Goal: Task Accomplishment & Management: Use online tool/utility

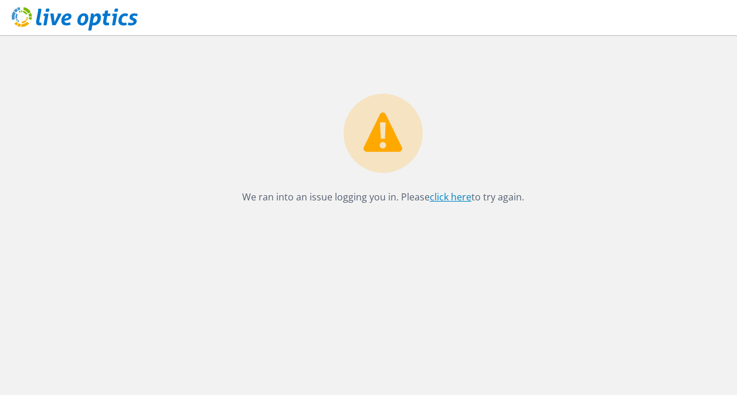
click at [443, 197] on link "click here" at bounding box center [451, 197] width 42 height 13
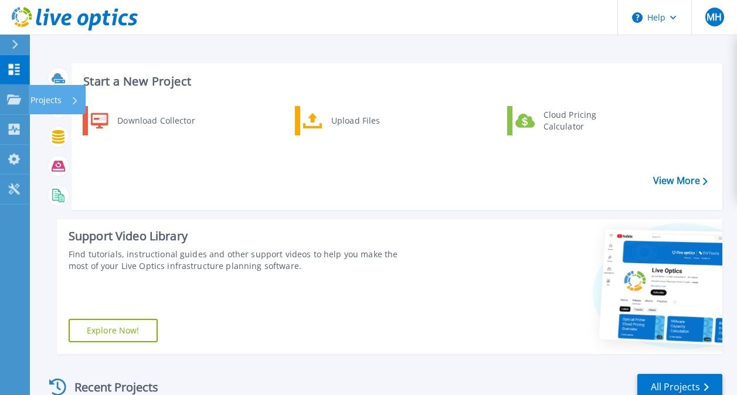
click at [54, 99] on p "Projects" at bounding box center [46, 100] width 31 height 31
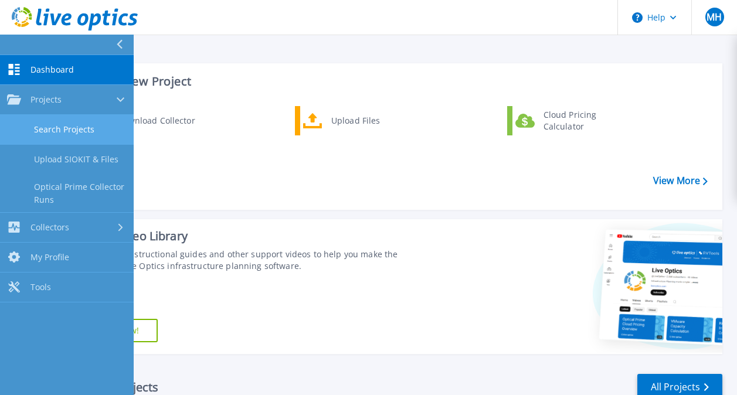
click at [65, 125] on link "Search Projects" at bounding box center [67, 130] width 134 height 30
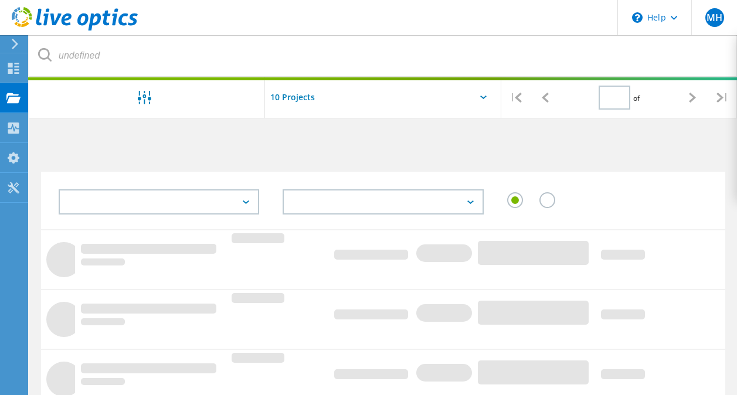
type input "1"
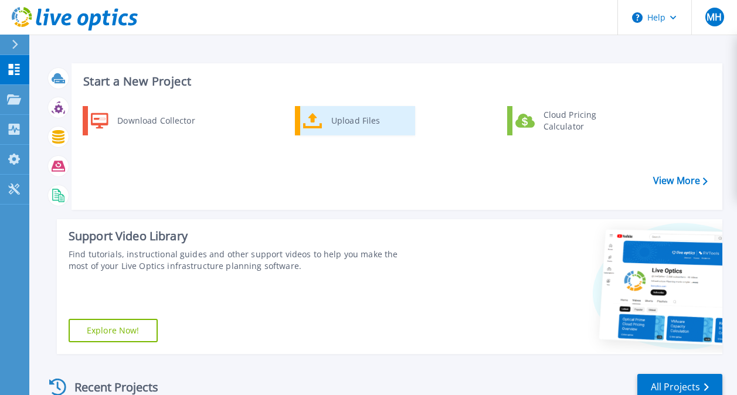
click at [324, 128] on link "Upload Files" at bounding box center [355, 120] width 120 height 29
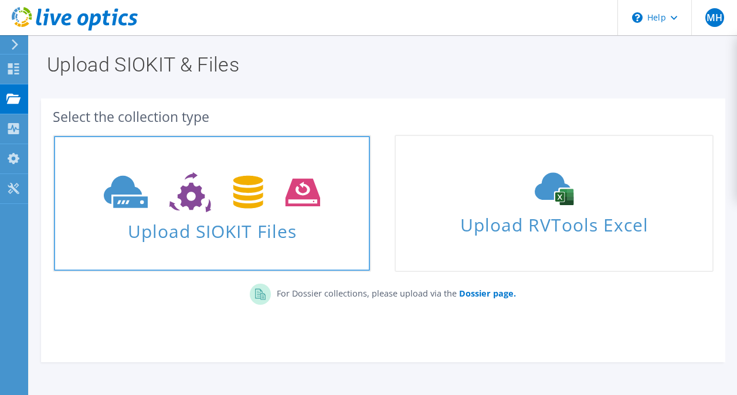
click at [307, 225] on span "Upload SIOKIT Files" at bounding box center [212, 227] width 316 height 25
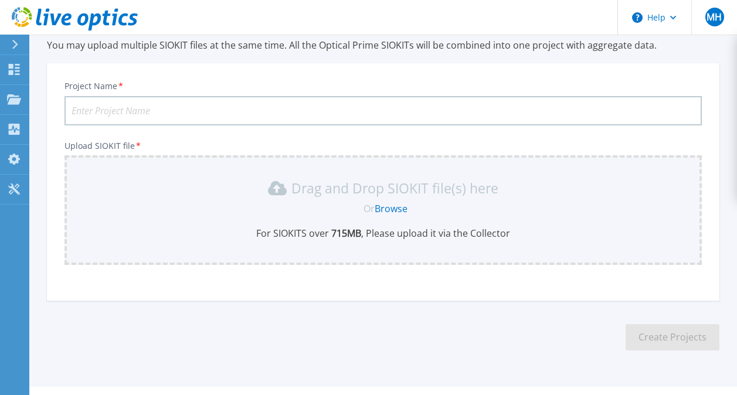
scroll to position [72, 0]
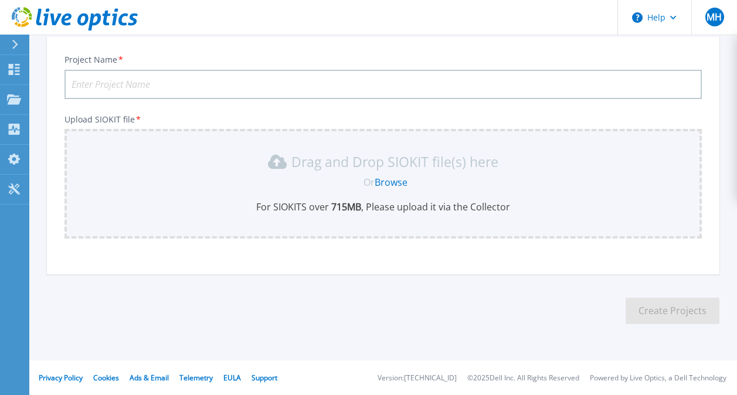
click at [191, 83] on input "Project Name *" at bounding box center [384, 84] width 638 height 29
click at [390, 180] on link "Browse" at bounding box center [391, 182] width 33 height 13
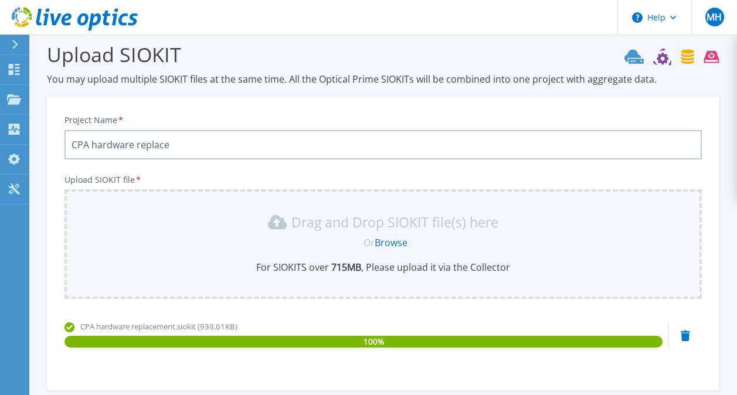
scroll to position [0, 0]
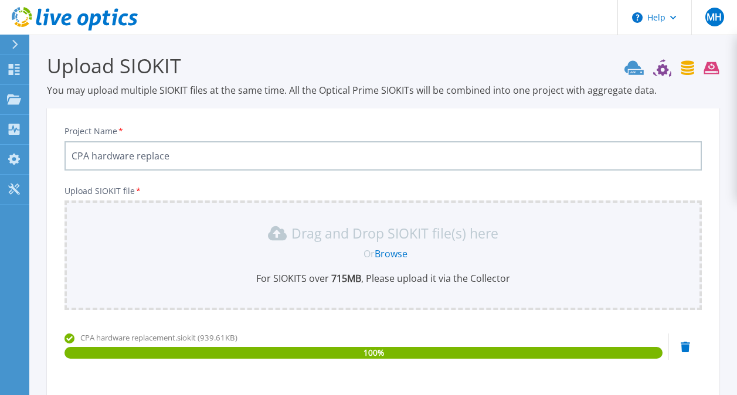
click at [182, 150] on input "CPA hardware replace" at bounding box center [384, 155] width 638 height 29
click at [223, 155] on input "CPA hardware replacement chassis SAN" at bounding box center [384, 155] width 638 height 29
click at [225, 154] on input "CPA hardware replacement chassisSAN" at bounding box center [384, 155] width 638 height 29
click at [195, 156] on input "CPA hardware replacement chassis-SAN" at bounding box center [384, 155] width 638 height 29
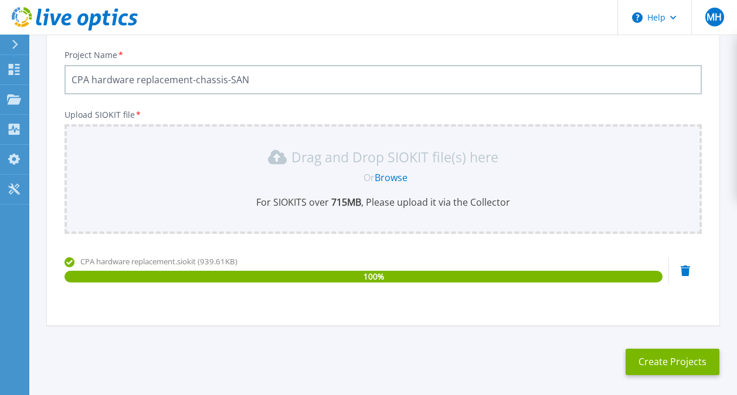
scroll to position [127, 0]
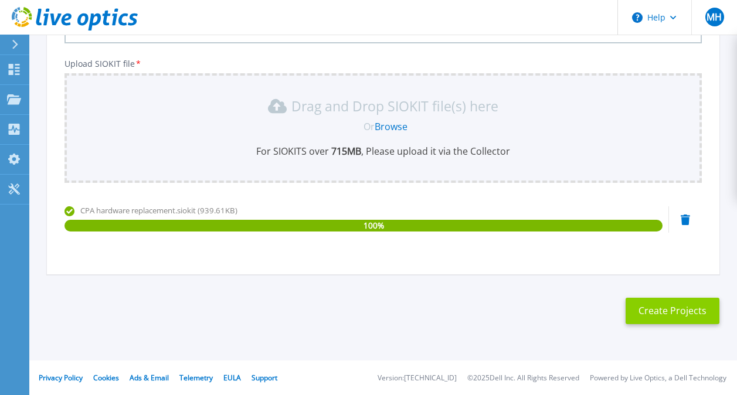
type input "CPA hardware replacement-chassis-SAN"
click at [686, 313] on button "Create Projects" at bounding box center [673, 311] width 94 height 26
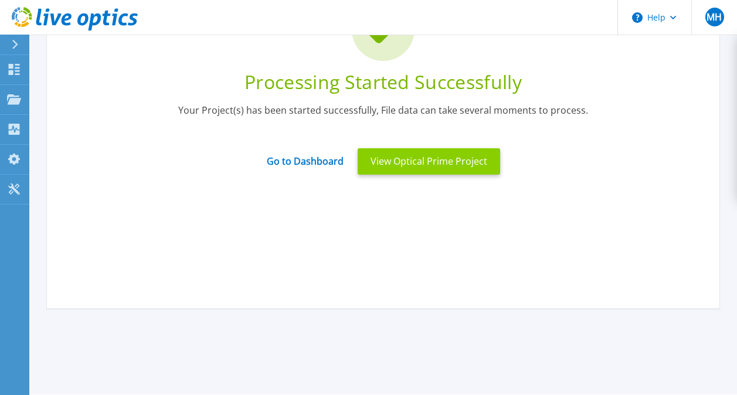
click at [400, 161] on button "View Optical Prime Project" at bounding box center [429, 161] width 143 height 26
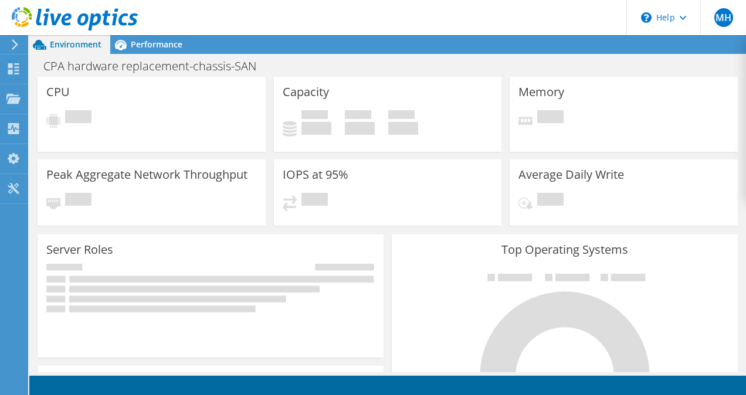
click at [550, 197] on span "Pending" at bounding box center [550, 201] width 26 height 16
click at [439, 207] on div "Pending" at bounding box center [388, 207] width 211 height 28
click at [143, 49] on span "Performance" at bounding box center [157, 44] width 52 height 11
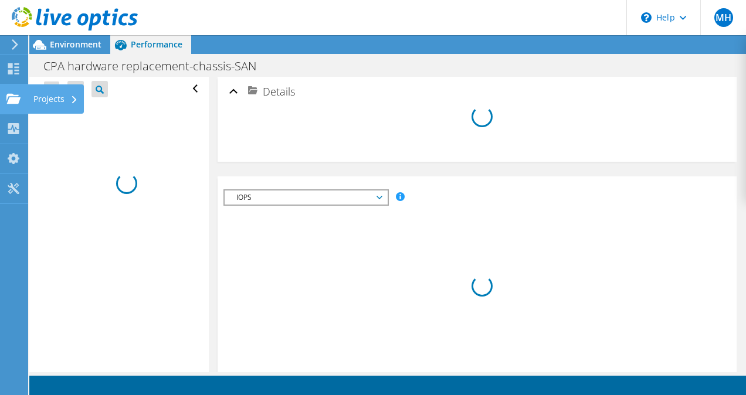
click at [41, 98] on div "Projects" at bounding box center [56, 98] width 56 height 29
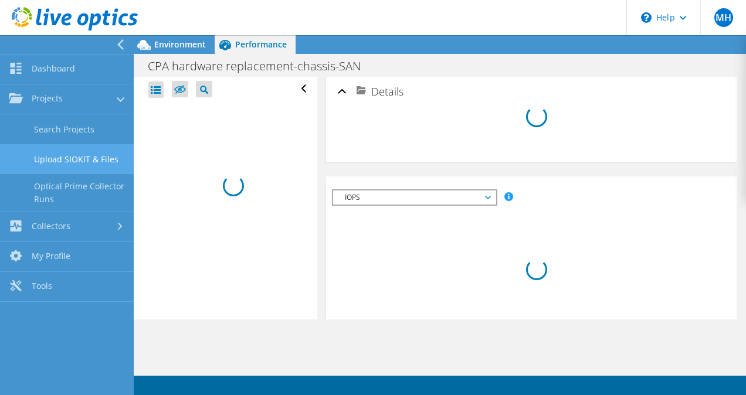
click at [87, 167] on link "Upload SIOKIT & Files" at bounding box center [67, 159] width 134 height 30
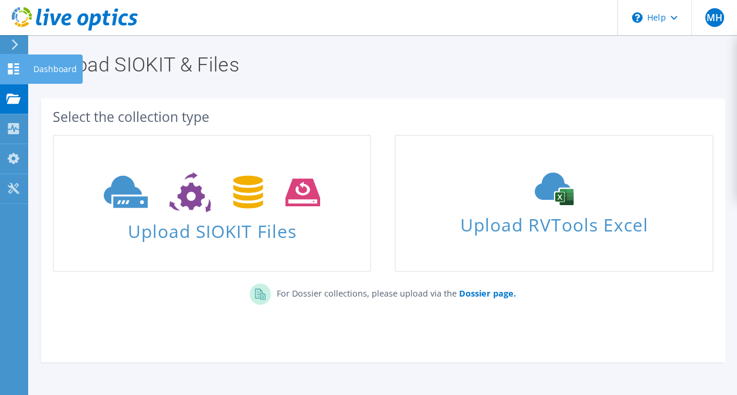
click at [63, 73] on div "Dashboard" at bounding box center [55, 69] width 55 height 29
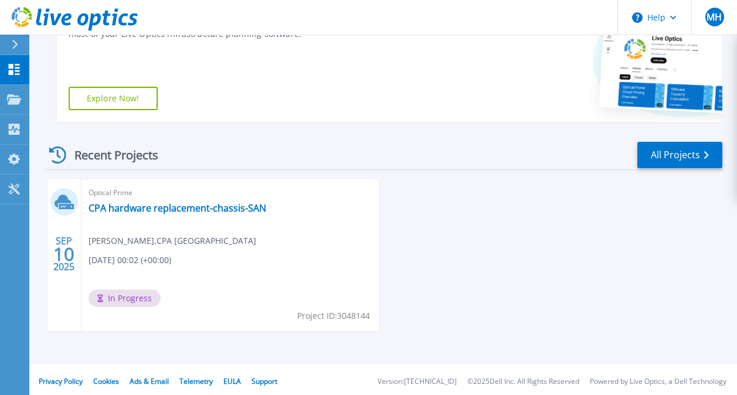
scroll to position [236, 0]
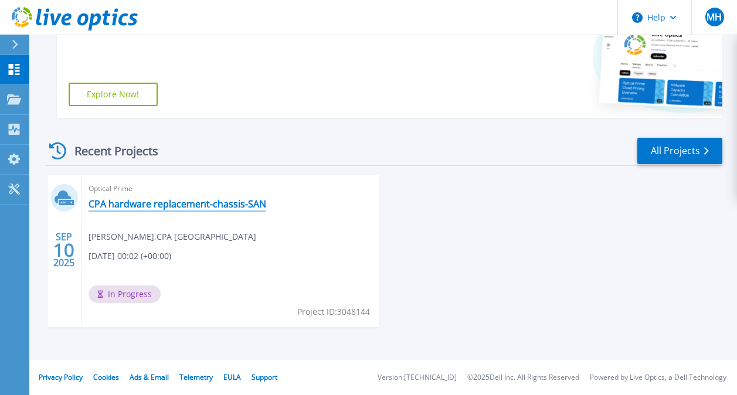
click at [233, 207] on link "CPA hardware replacement-chassis-SAN" at bounding box center [178, 204] width 178 height 12
